Goal: Task Accomplishment & Management: Complete application form

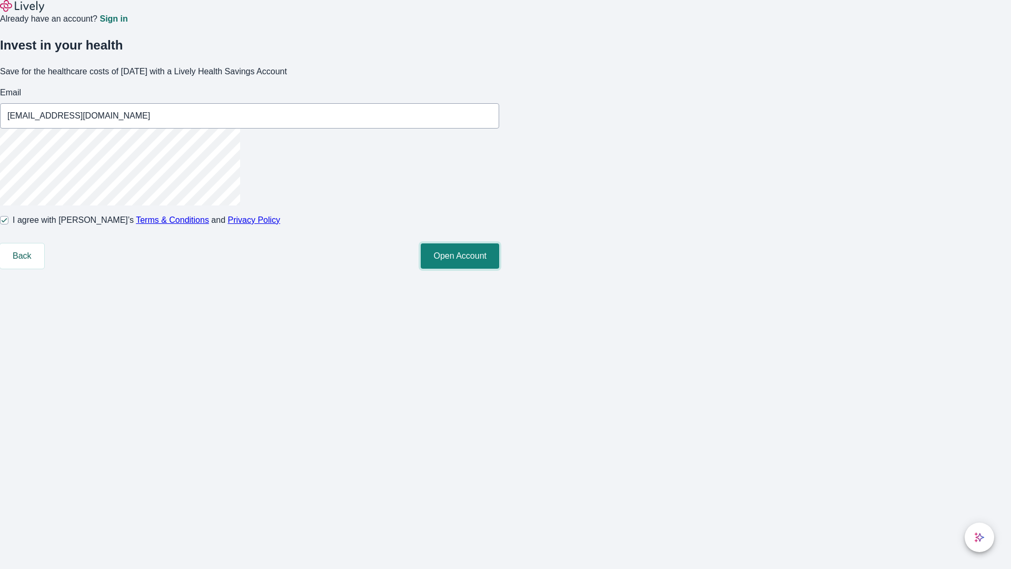
click at [499, 269] on button "Open Account" at bounding box center [460, 255] width 78 height 25
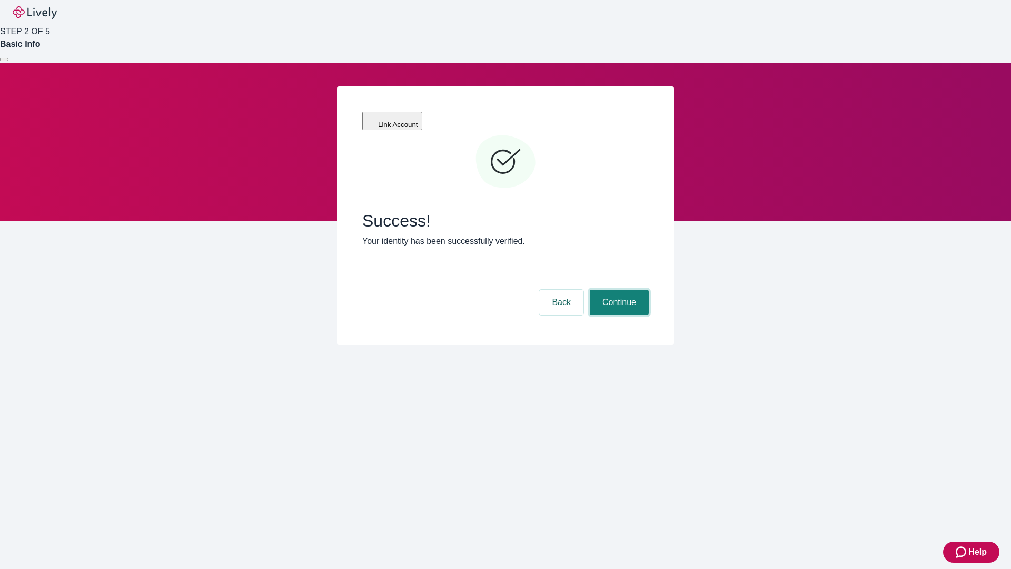
click at [618, 290] on button "Continue" at bounding box center [619, 302] width 59 height 25
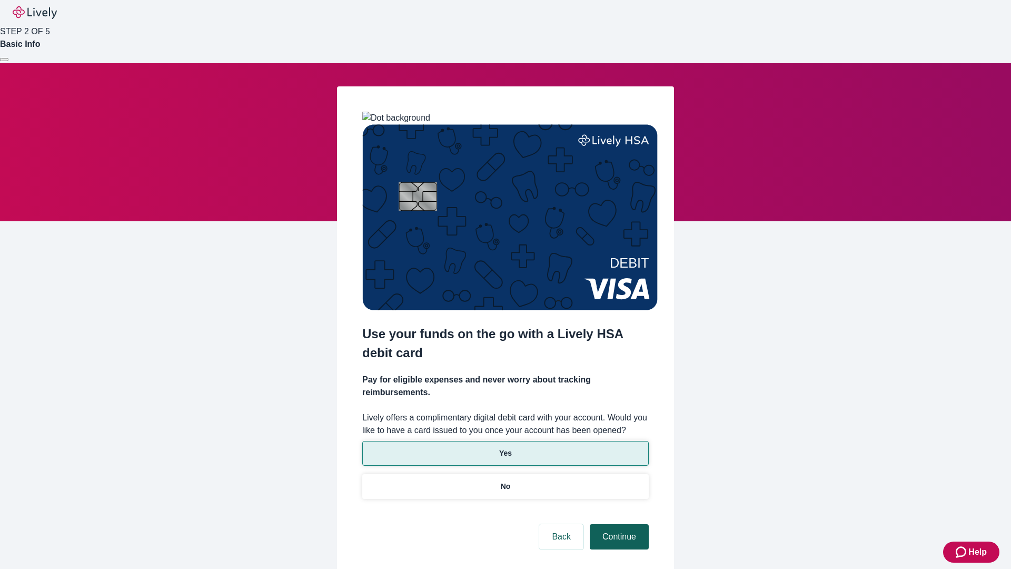
click at [505, 448] on p "Yes" at bounding box center [505, 453] width 13 height 11
click at [618, 524] on button "Continue" at bounding box center [619, 536] width 59 height 25
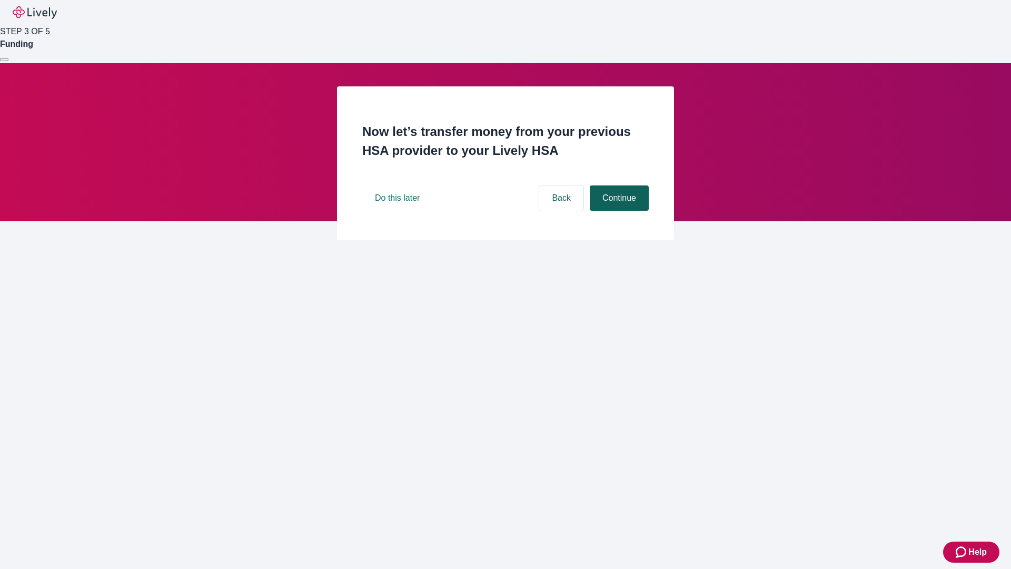
click at [618, 211] on button "Continue" at bounding box center [619, 197] width 59 height 25
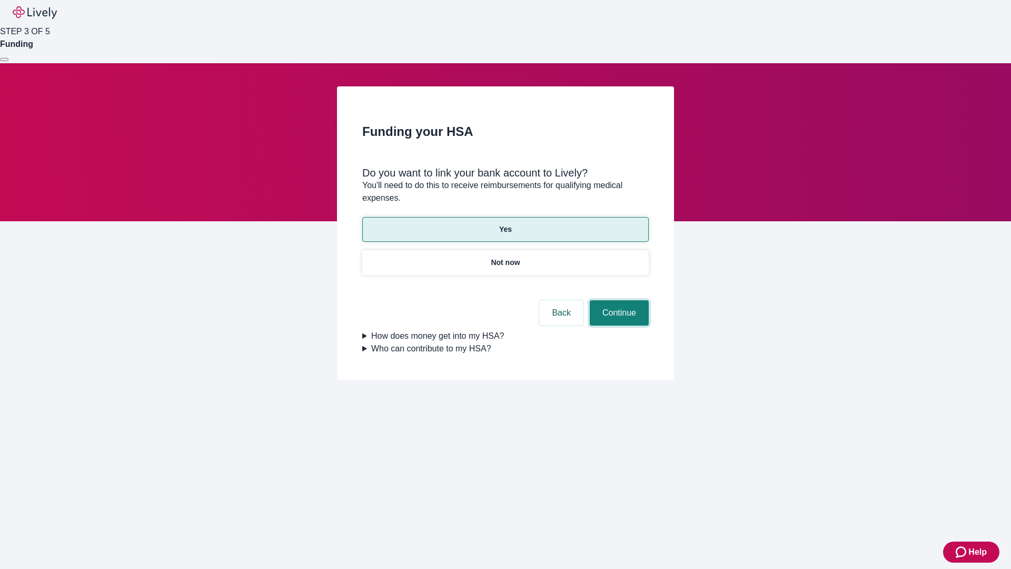
click at [618, 300] on button "Continue" at bounding box center [619, 312] width 59 height 25
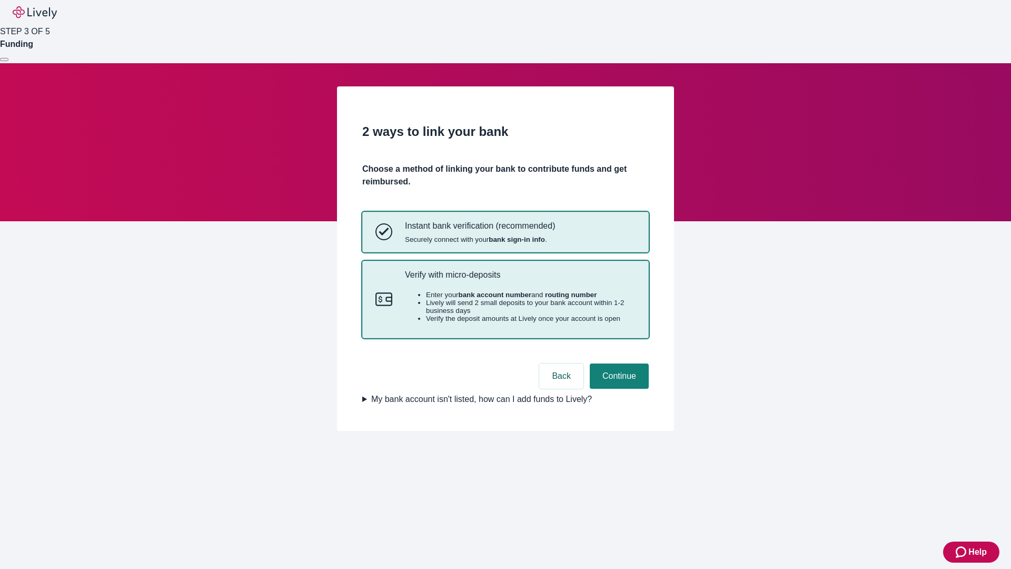
click at [520, 280] on p "Verify with micro-deposits" at bounding box center [520, 275] width 231 height 10
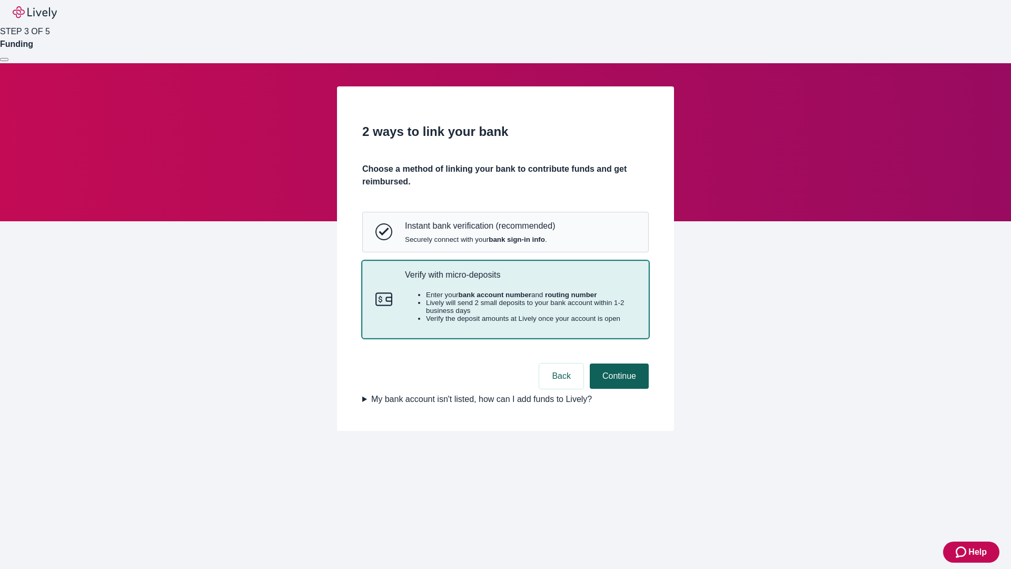
click at [618, 389] on button "Continue" at bounding box center [619, 375] width 59 height 25
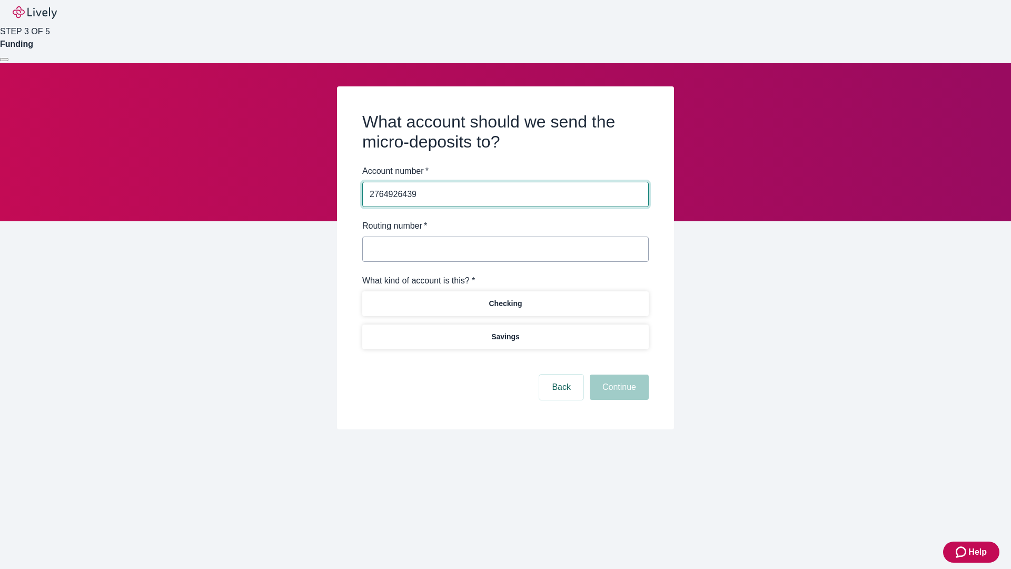
type input "2764926439"
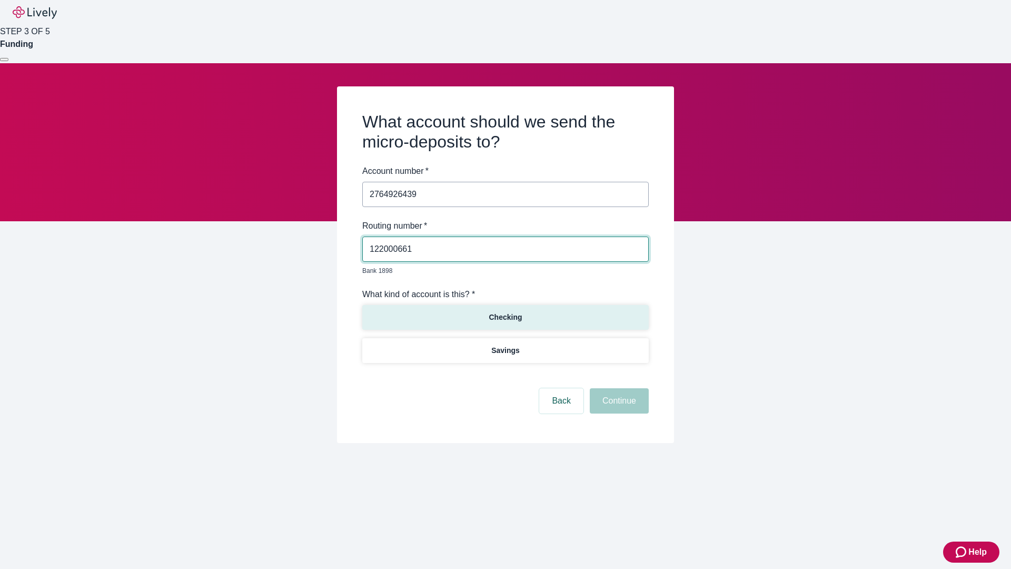
type input "122000661"
click at [505, 312] on p "Checking" at bounding box center [505, 317] width 33 height 11
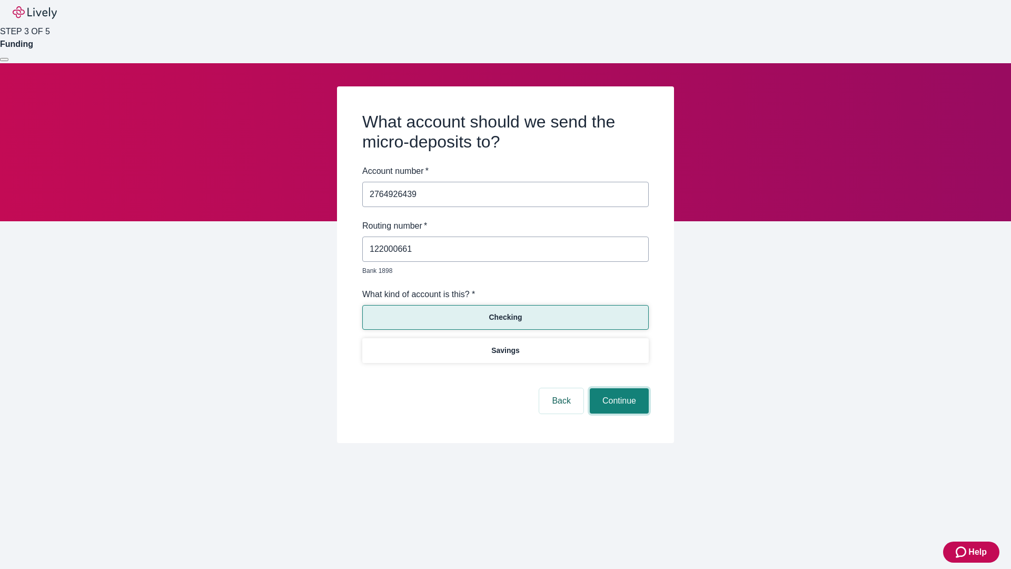
click at [618, 389] on button "Continue" at bounding box center [619, 400] width 59 height 25
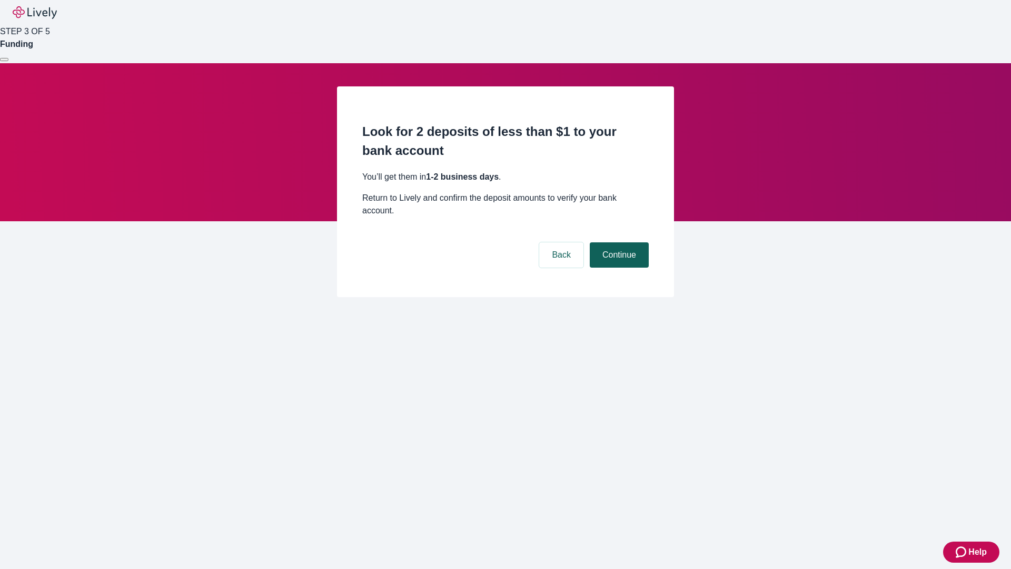
click at [618, 242] on button "Continue" at bounding box center [619, 254] width 59 height 25
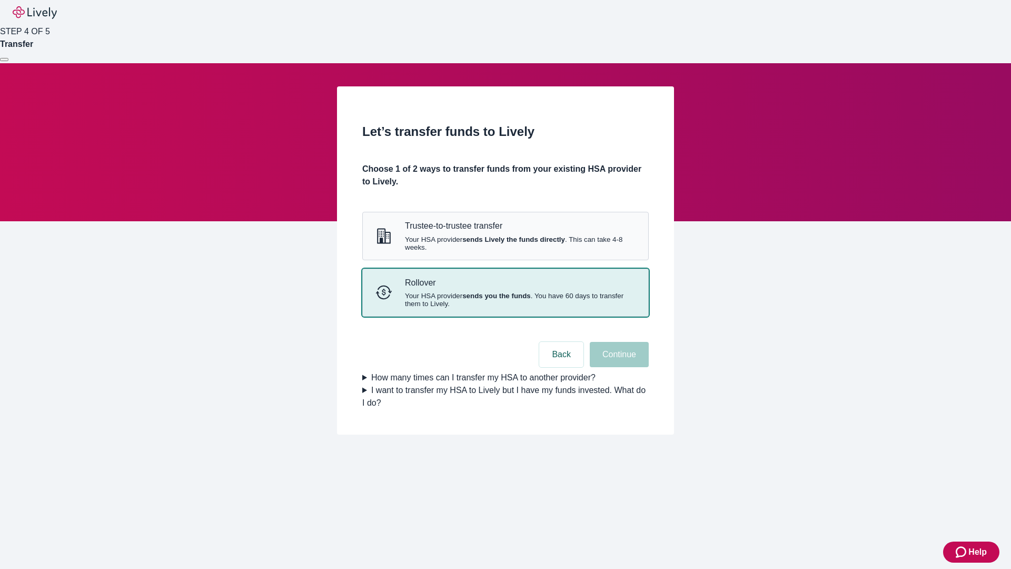
click at [505, 300] on strong "sends you the funds" at bounding box center [496, 296] width 68 height 8
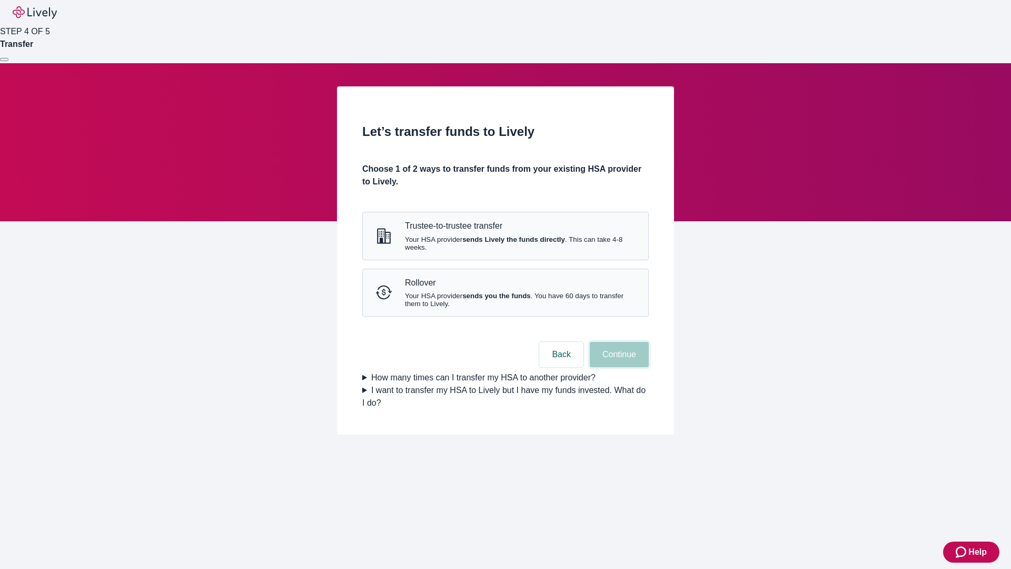
click at [618, 367] on button "Continue" at bounding box center [619, 354] width 59 height 25
